Goal: Information Seeking & Learning: Learn about a topic

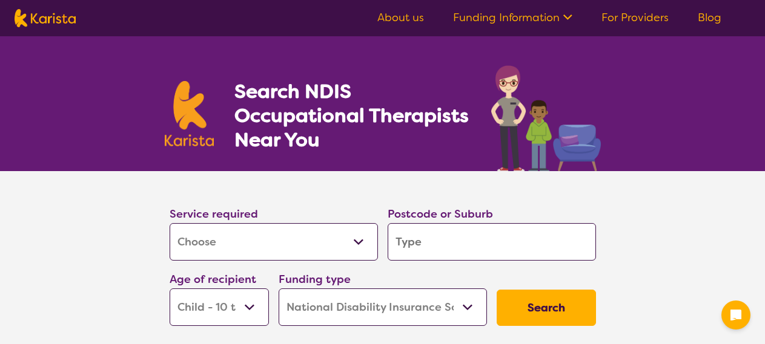
select select "[MEDICAL_DATA]"
select select "CH"
select select "NDIS"
select select "[MEDICAL_DATA]"
select select "CH"
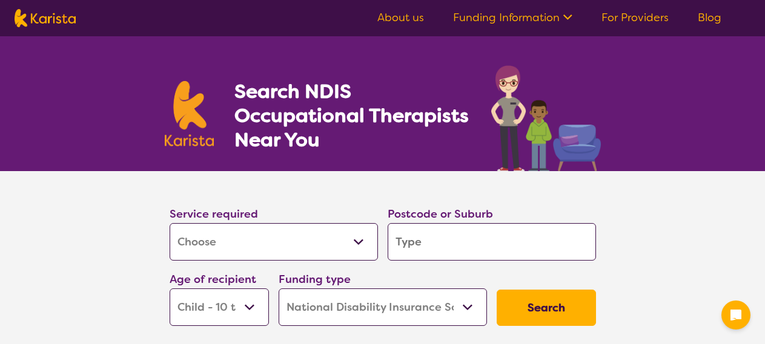
select select "NDIS"
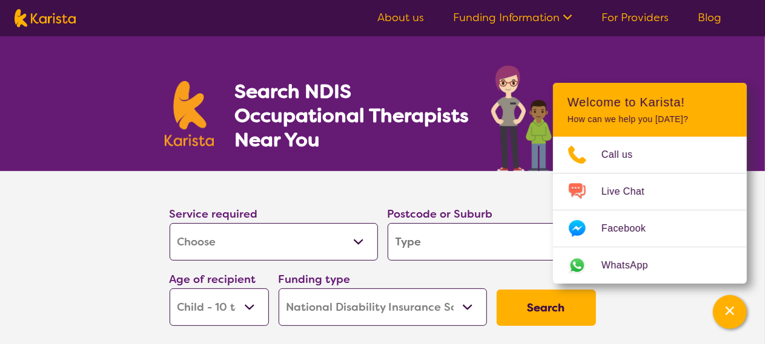
click at [413, 244] on input "search" at bounding box center [491, 242] width 208 height 38
type input "4"
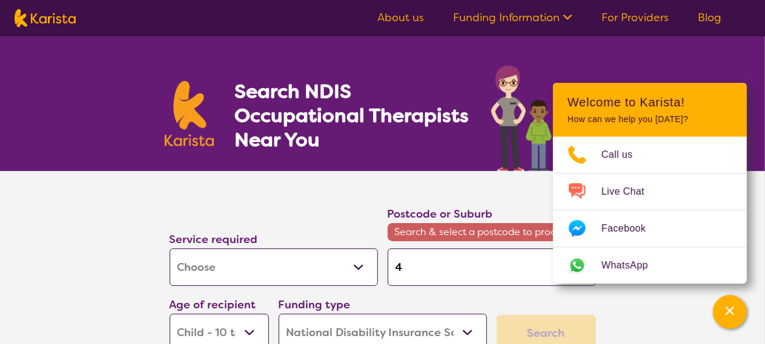
type input "45"
type input "450"
type input "4500"
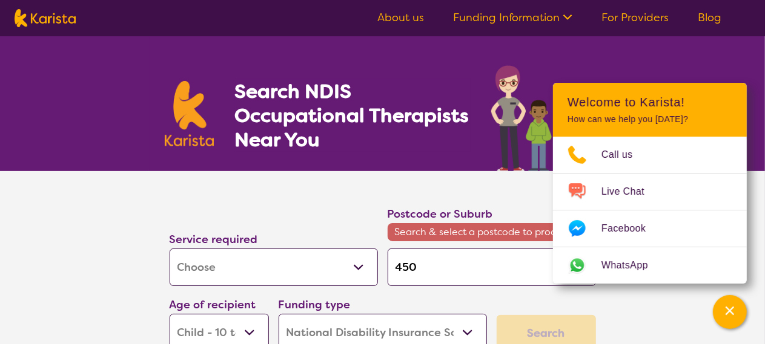
type input "4500"
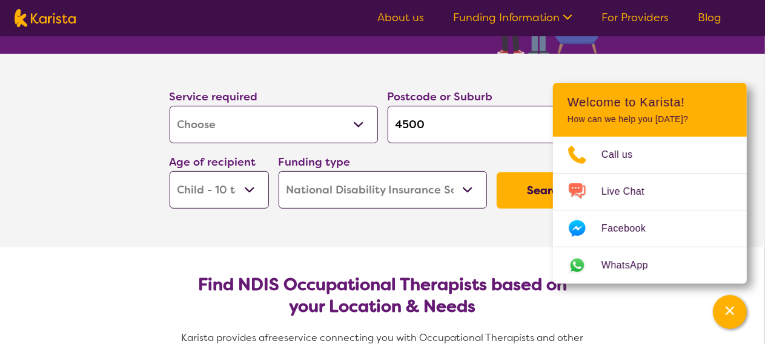
type input "450"
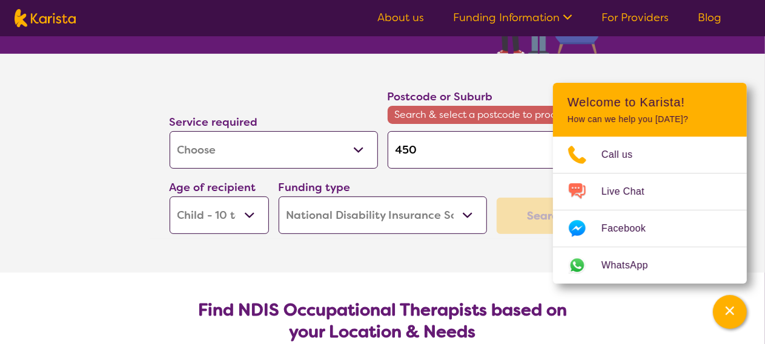
type input "45"
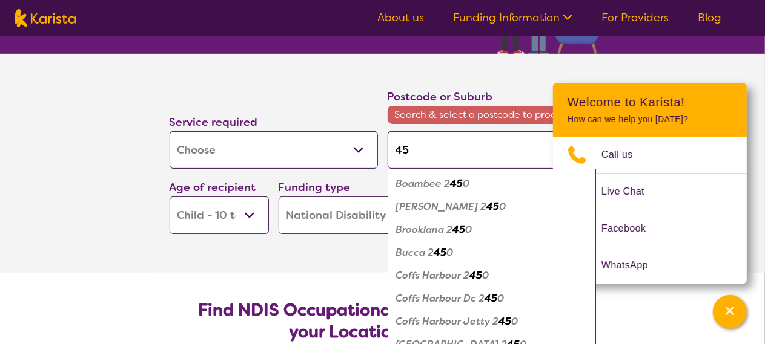
type input "452"
type input "4520"
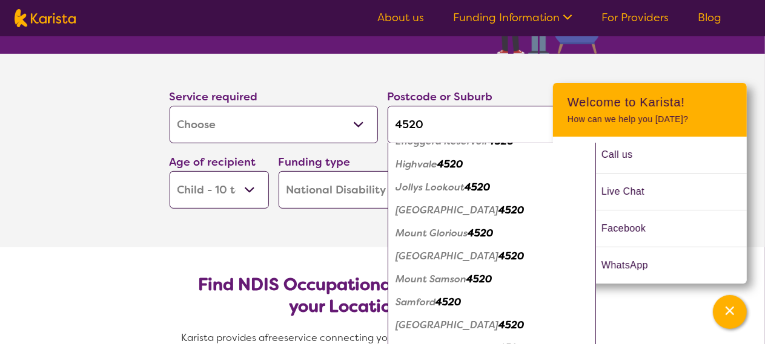
scroll to position [137, 0]
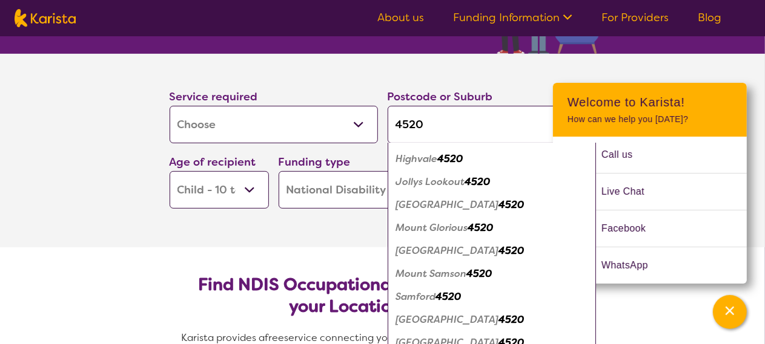
type input "4520"
click at [424, 296] on em "Samford" at bounding box center [416, 297] width 40 height 13
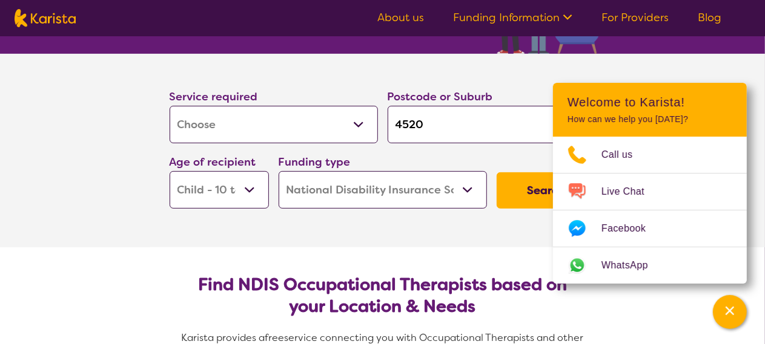
scroll to position [0, 0]
click at [247, 186] on select "Early Childhood - 0 to 9 Child - 10 to 11 Adolescent - 12 to 17 Adult - 18 to 6…" at bounding box center [219, 190] width 99 height 38
select select "AD"
click at [170, 171] on select "Early Childhood - 0 to 9 Child - 10 to 11 Adolescent - 12 to 17 Adult - 18 to 6…" at bounding box center [219, 190] width 99 height 38
select select "AD"
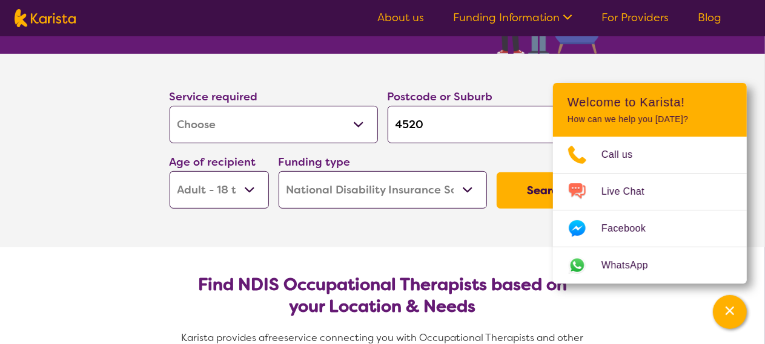
click at [511, 194] on button "Search" at bounding box center [545, 191] width 99 height 36
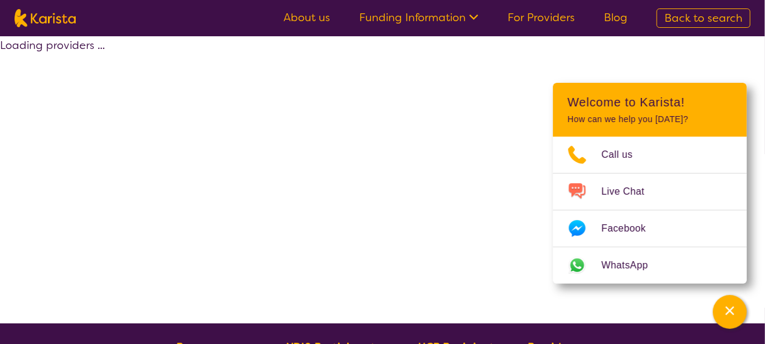
select select "by_score"
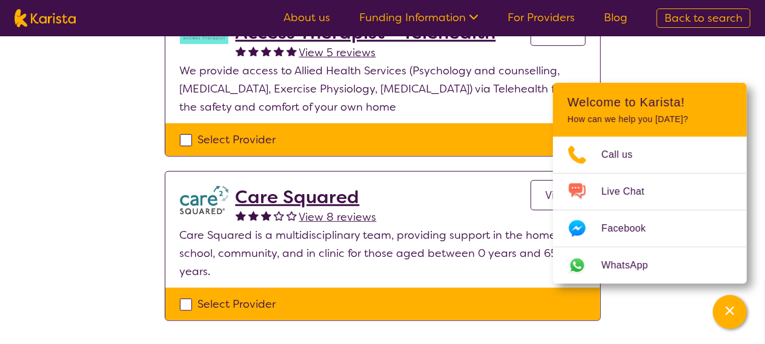
scroll to position [336, 0]
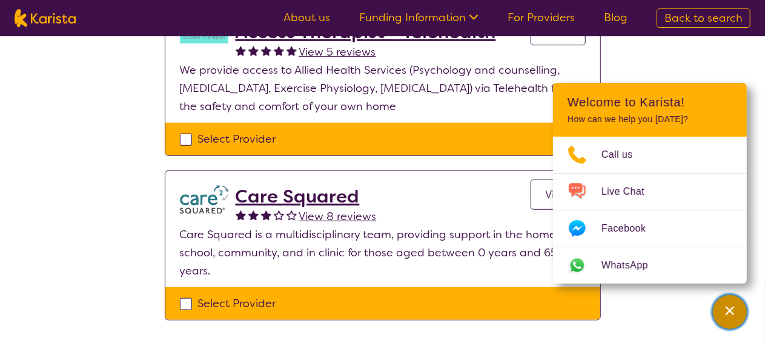
click at [734, 309] on icon "Channel Menu" at bounding box center [729, 311] width 12 height 12
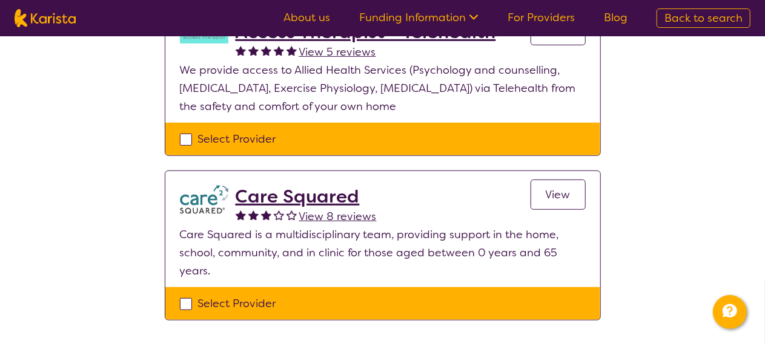
click at [549, 188] on span "View" at bounding box center [557, 195] width 25 height 15
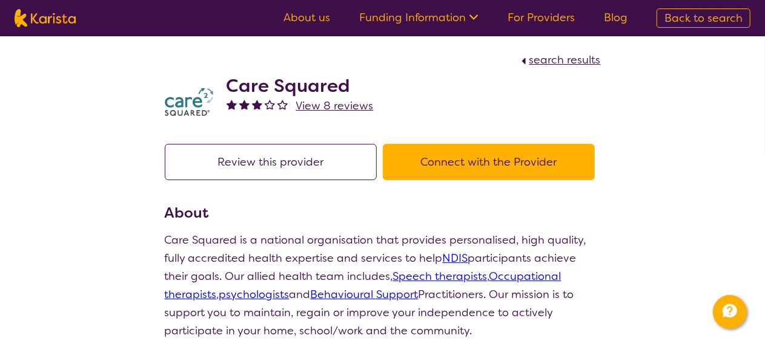
click at [318, 13] on link "About us" at bounding box center [306, 17] width 47 height 15
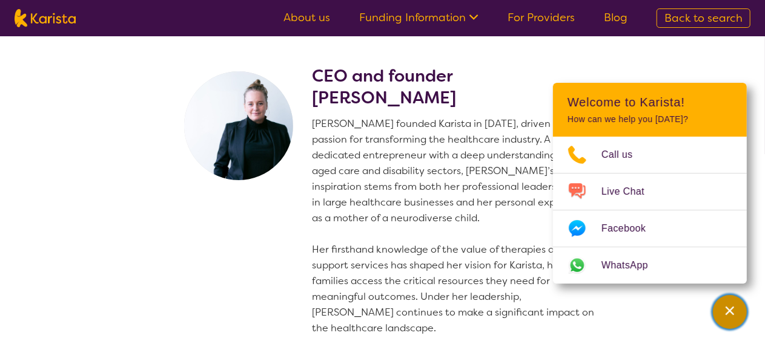
click at [724, 314] on icon "Channel Menu" at bounding box center [729, 311] width 12 height 12
